Goal: Obtain resource: Obtain resource

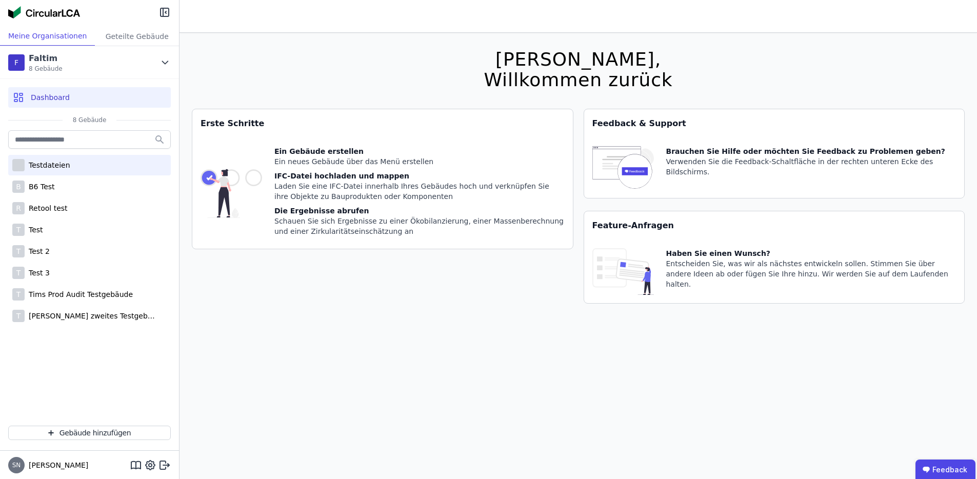
click at [58, 167] on div "Testdateien" at bounding box center [48, 165] width 46 height 10
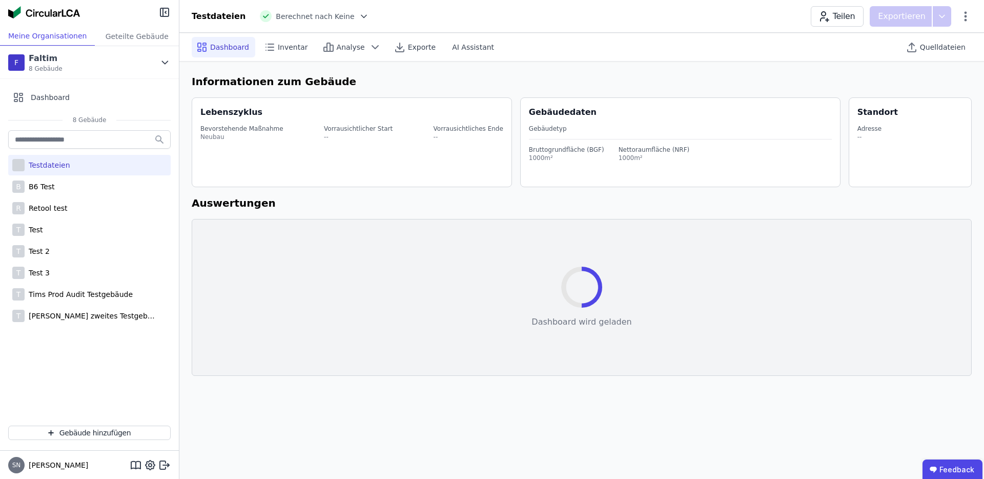
select select "*"
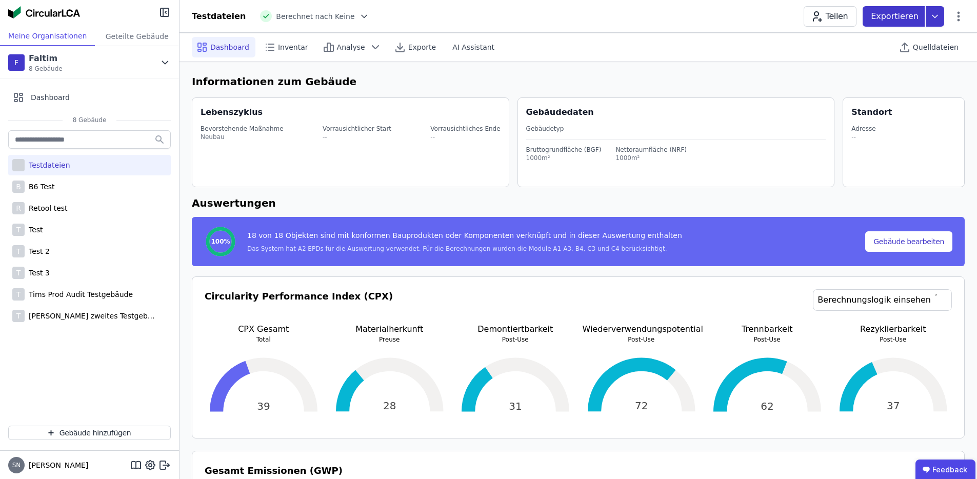
click at [904, 14] on p "Exportieren" at bounding box center [895, 16] width 50 height 12
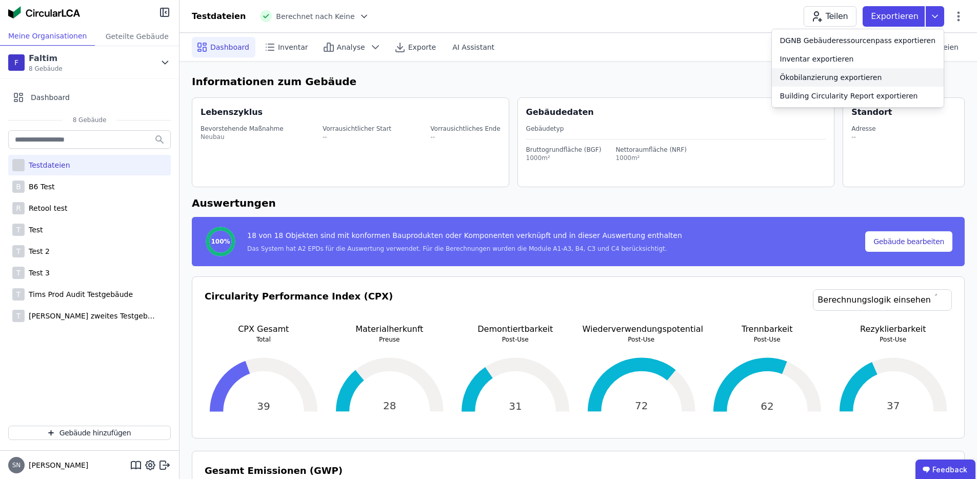
click at [866, 81] on div "Ökobilanzierung exportieren" at bounding box center [831, 77] width 102 height 10
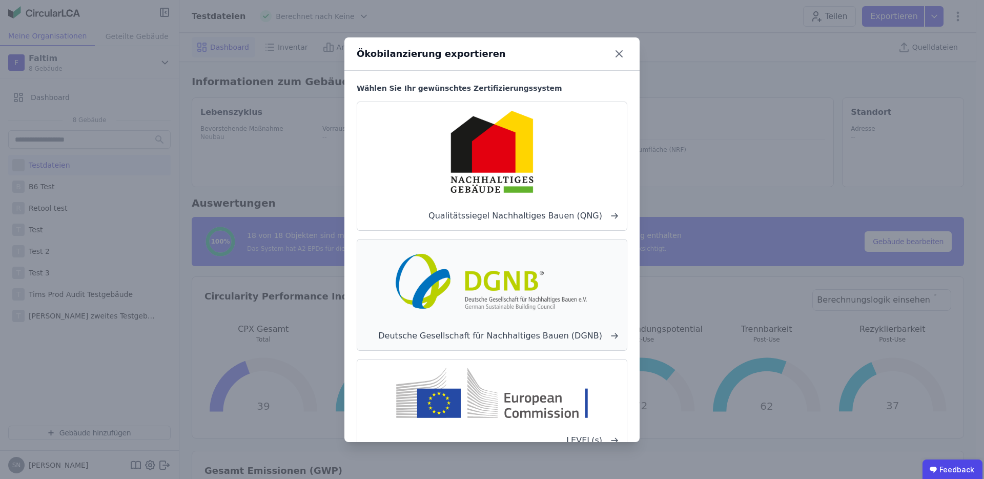
click at [475, 332] on span "Deutsche Gesellschaft für Nachhaltiges Bauen (DGNB)" at bounding box center [491, 336] width 253 height 12
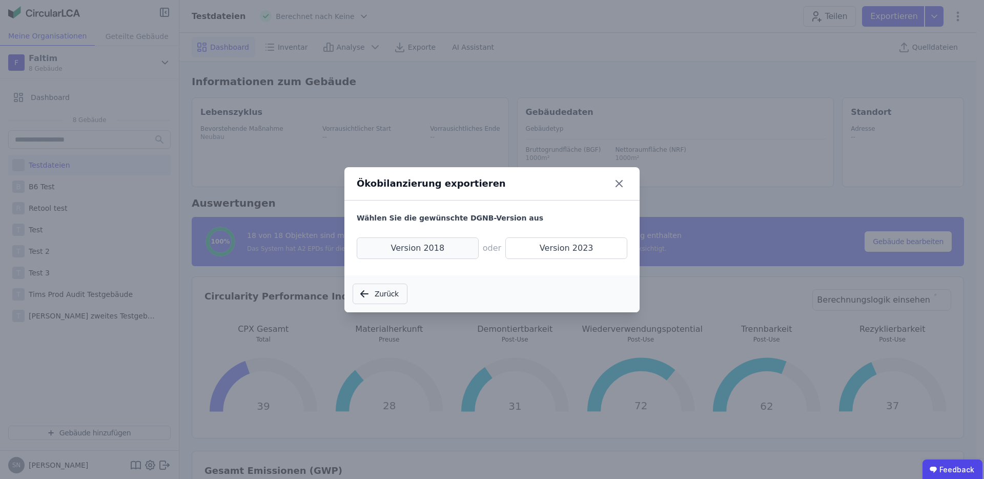
click at [453, 250] on span "Version 2018" at bounding box center [418, 248] width 122 height 22
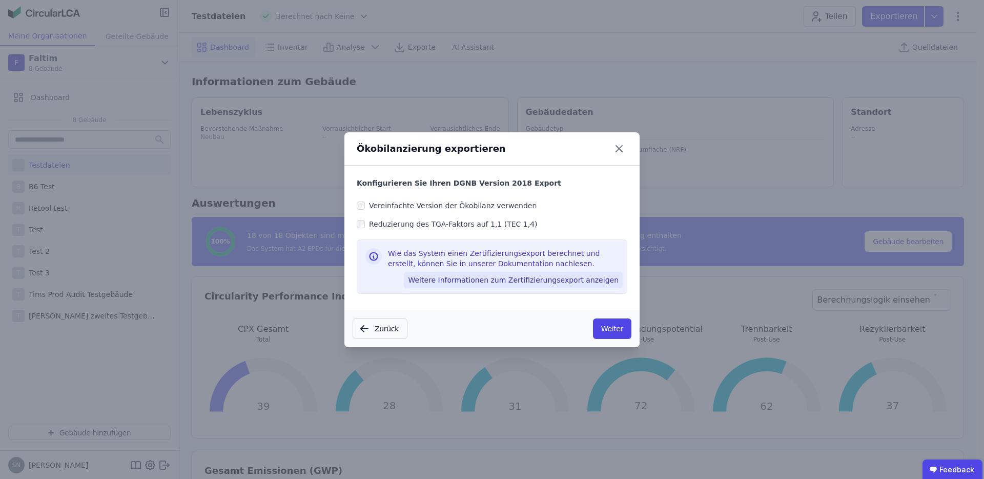
click at [474, 280] on button "Weitere Informationen zum Zertifizierungsexport anzeigen" at bounding box center [513, 280] width 219 height 16
click at [535, 281] on button "Weitere Informationen zum Zertifizierungsexport anzeigen" at bounding box center [513, 280] width 219 height 16
